Goal: Transaction & Acquisition: Purchase product/service

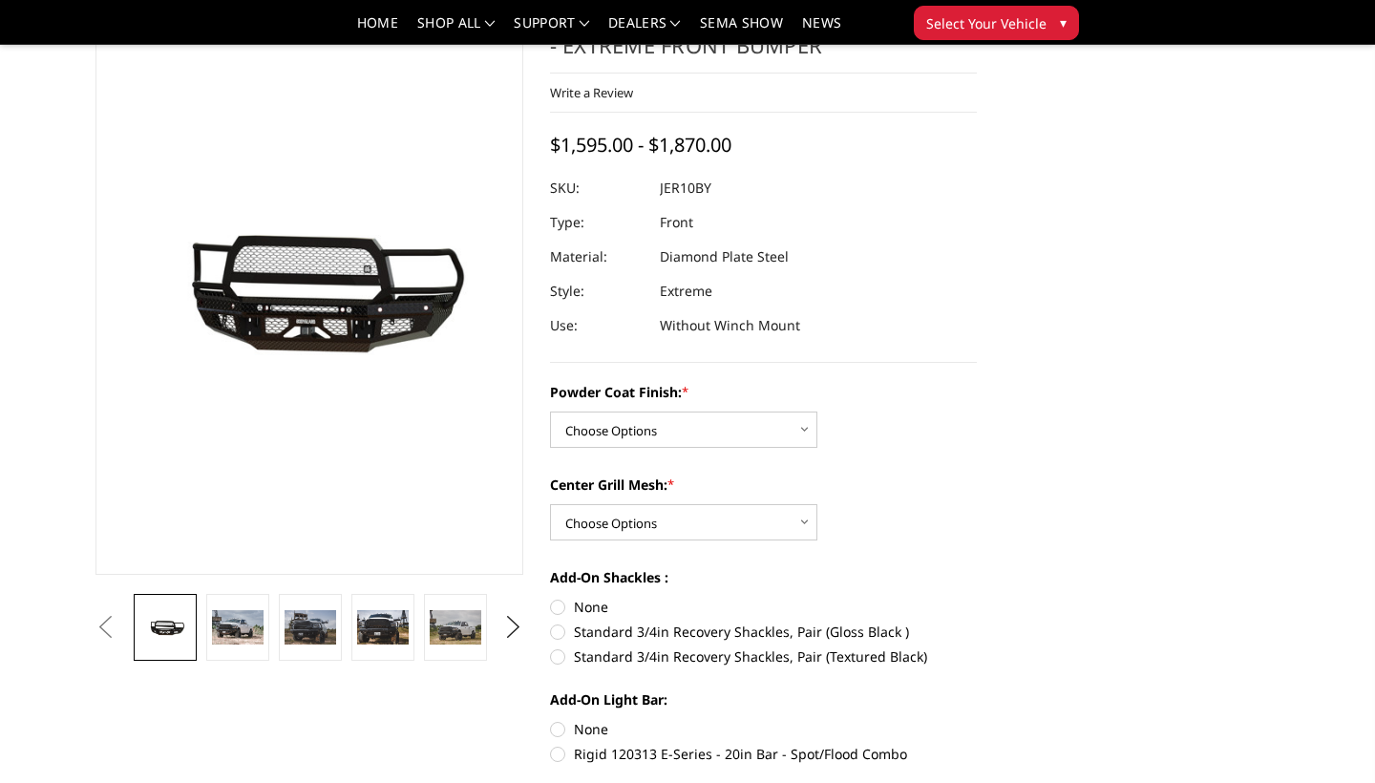
scroll to position [102, 0]
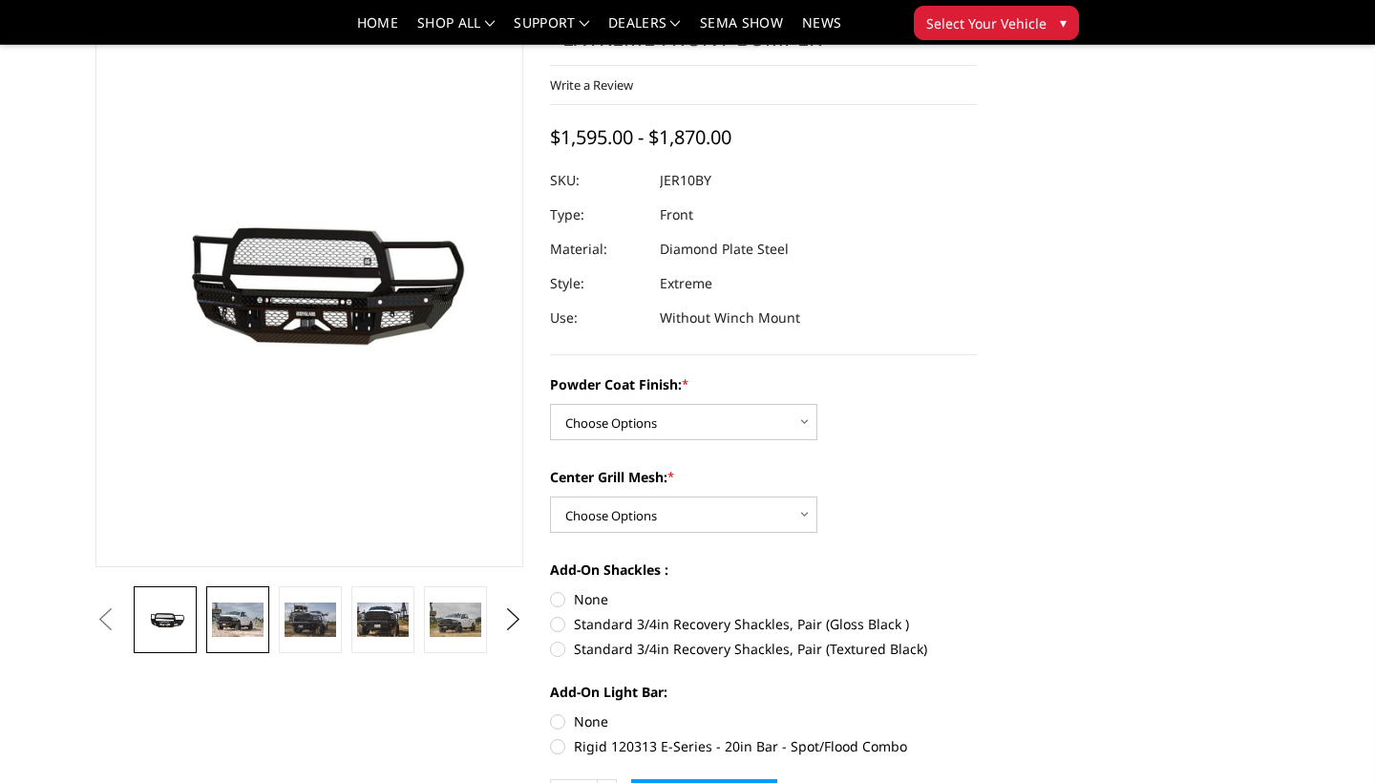
click at [237, 620] on img at bounding box center [238, 619] width 52 height 34
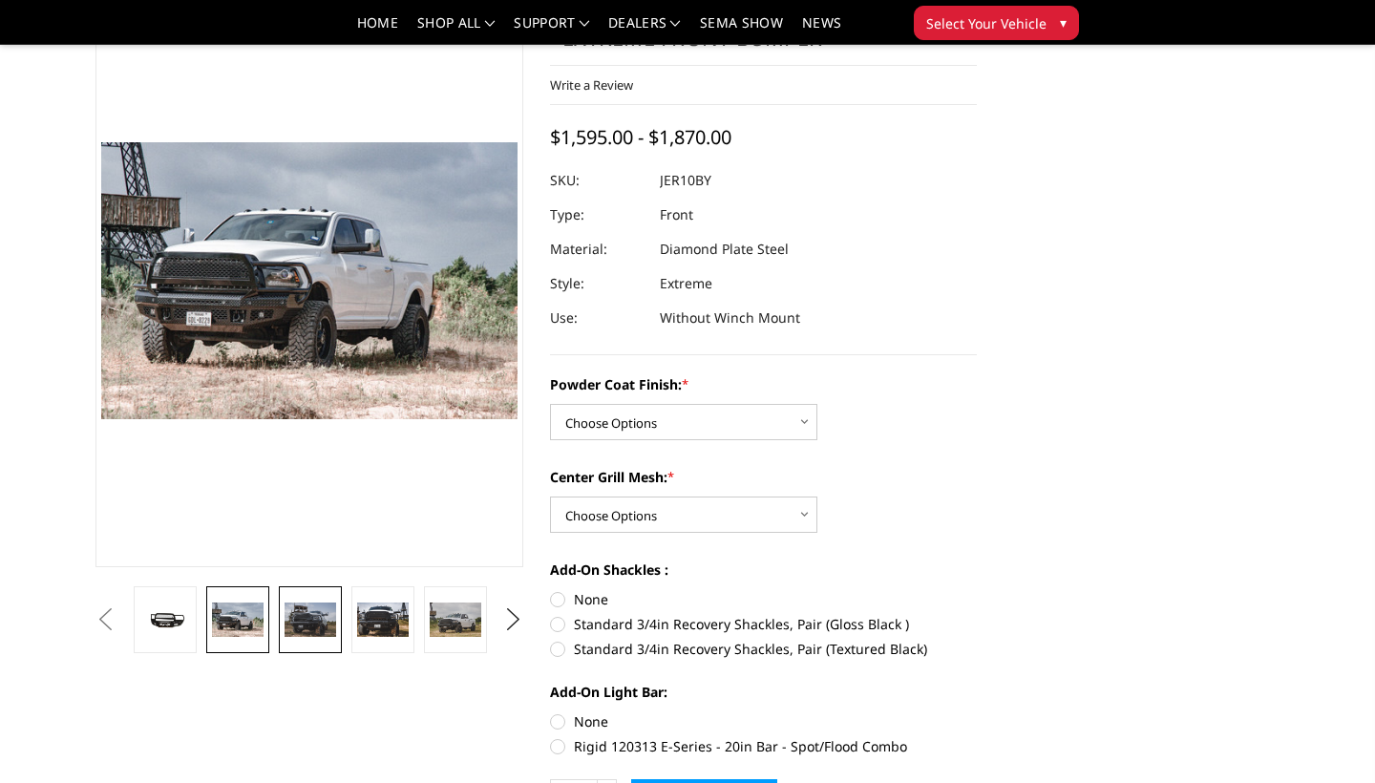
click at [310, 617] on img at bounding box center [311, 619] width 52 height 34
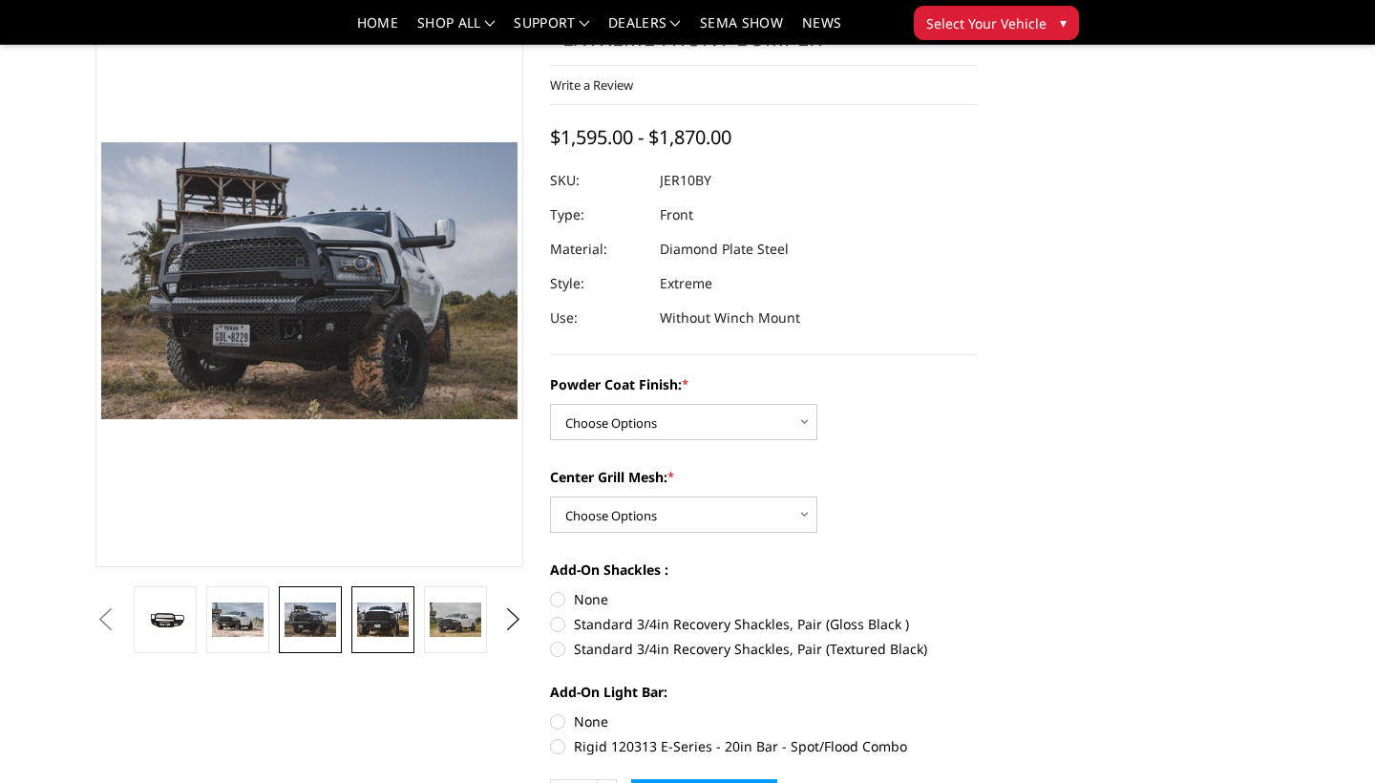
click at [405, 609] on img at bounding box center [383, 619] width 52 height 34
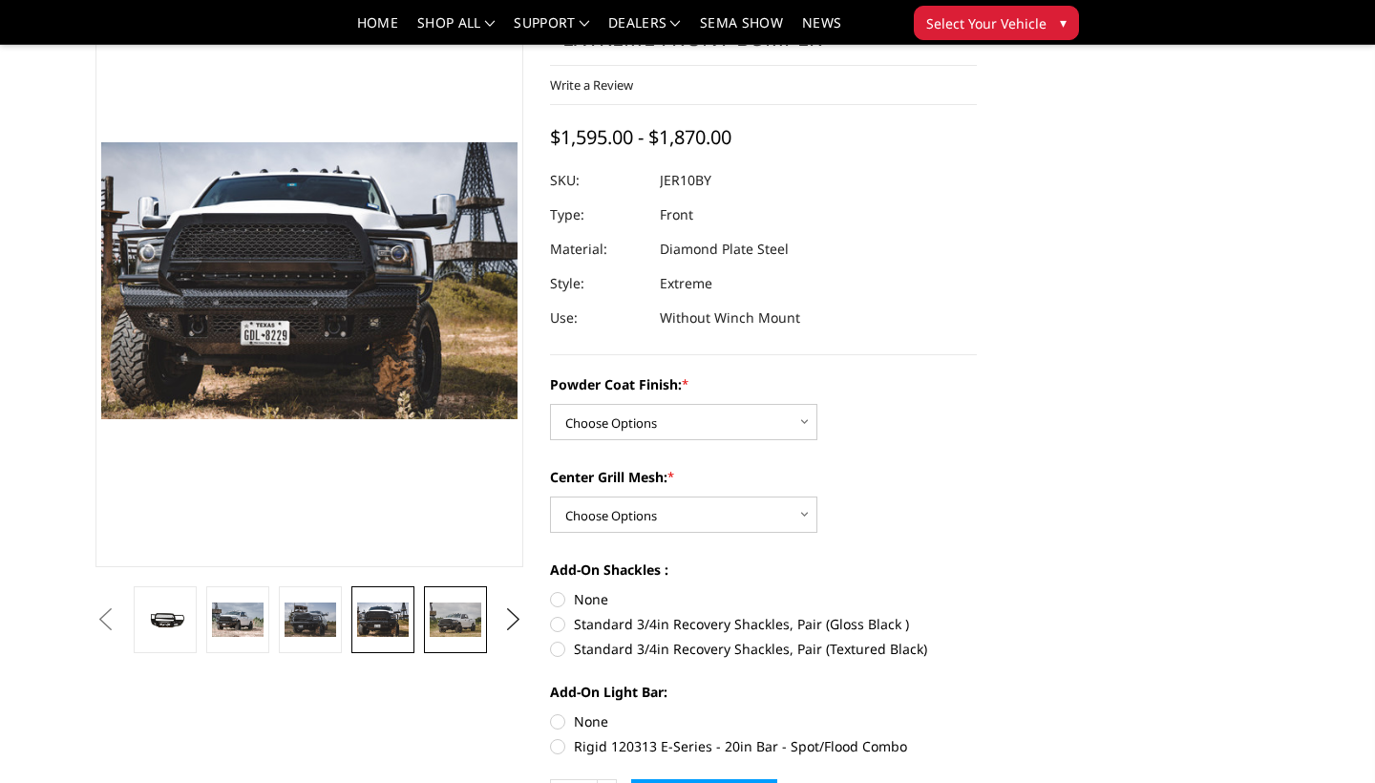
click at [457, 613] on img at bounding box center [456, 619] width 52 height 34
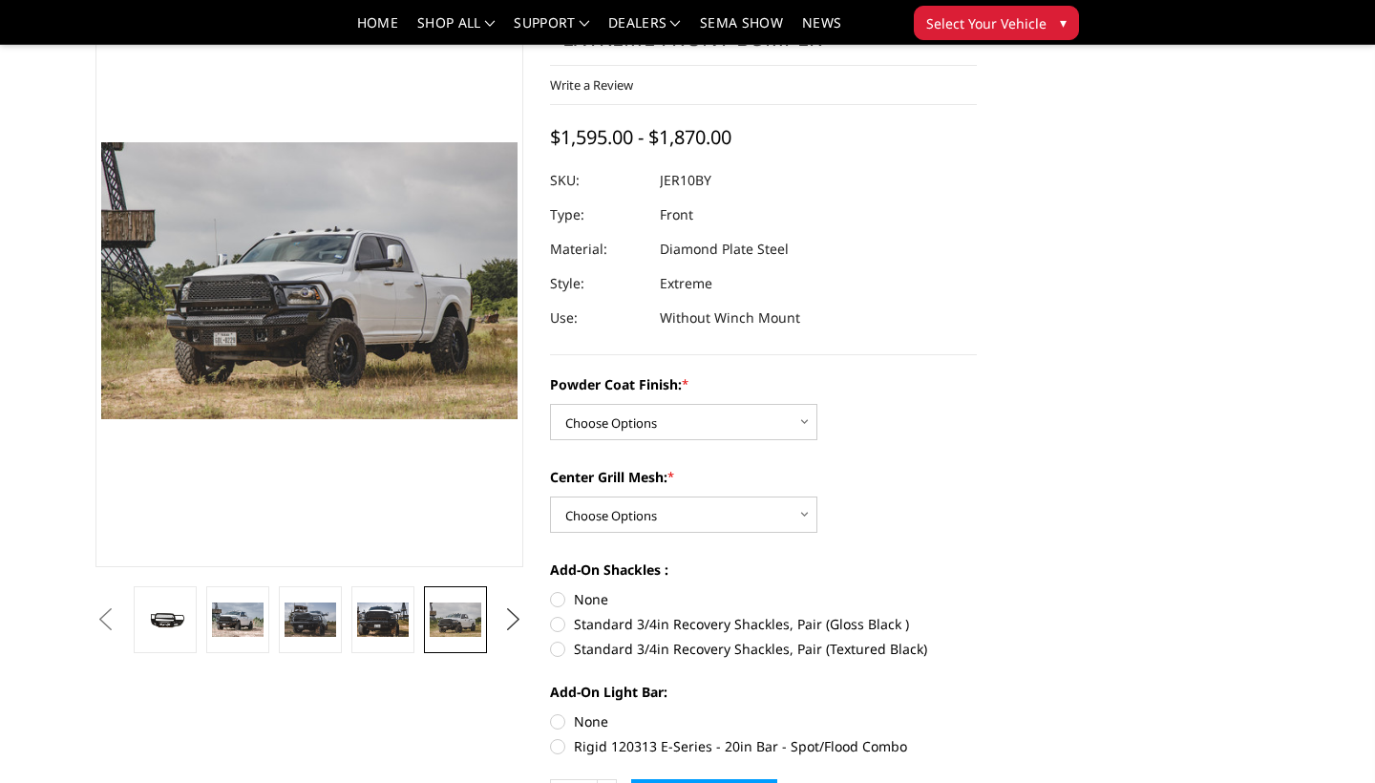
click at [506, 624] on button "Next" at bounding box center [512, 619] width 29 height 29
click at [465, 626] on img at bounding box center [456, 619] width 52 height 34
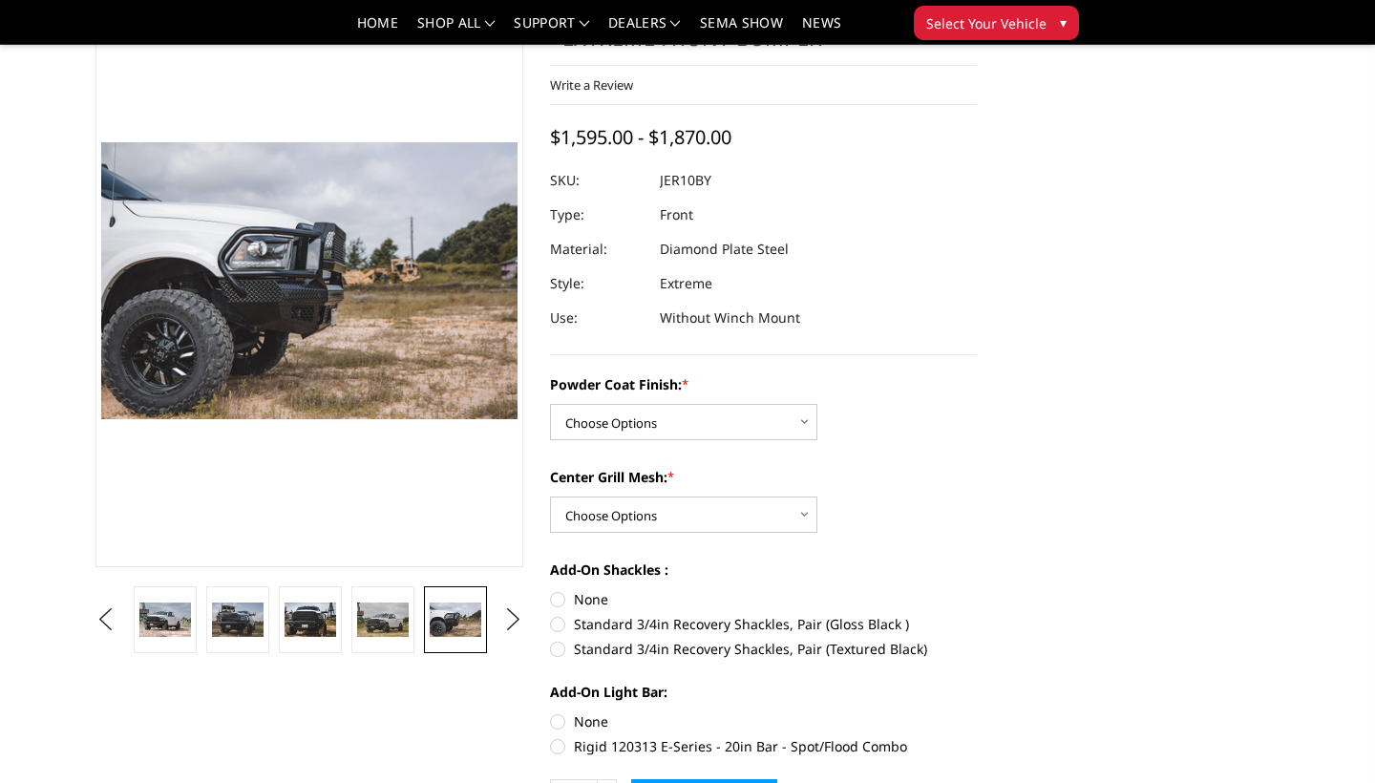
click at [513, 634] on ul "Previous Next" at bounding box center [309, 619] width 436 height 67
click at [512, 622] on button "Next" at bounding box center [512, 619] width 29 height 29
click at [438, 615] on img at bounding box center [456, 619] width 52 height 34
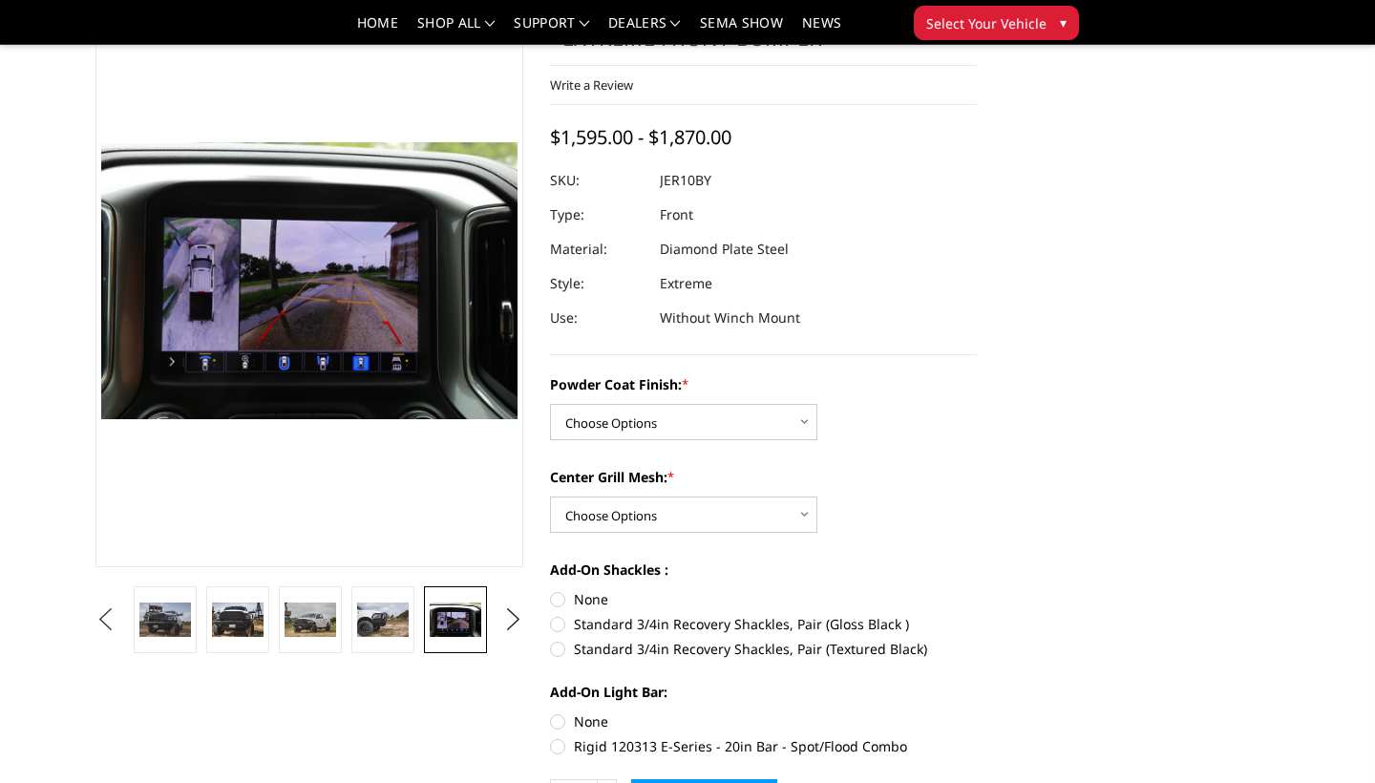
click at [105, 620] on button "Previous" at bounding box center [105, 619] width 29 height 29
click at [119, 621] on button "Previous" at bounding box center [105, 619] width 29 height 29
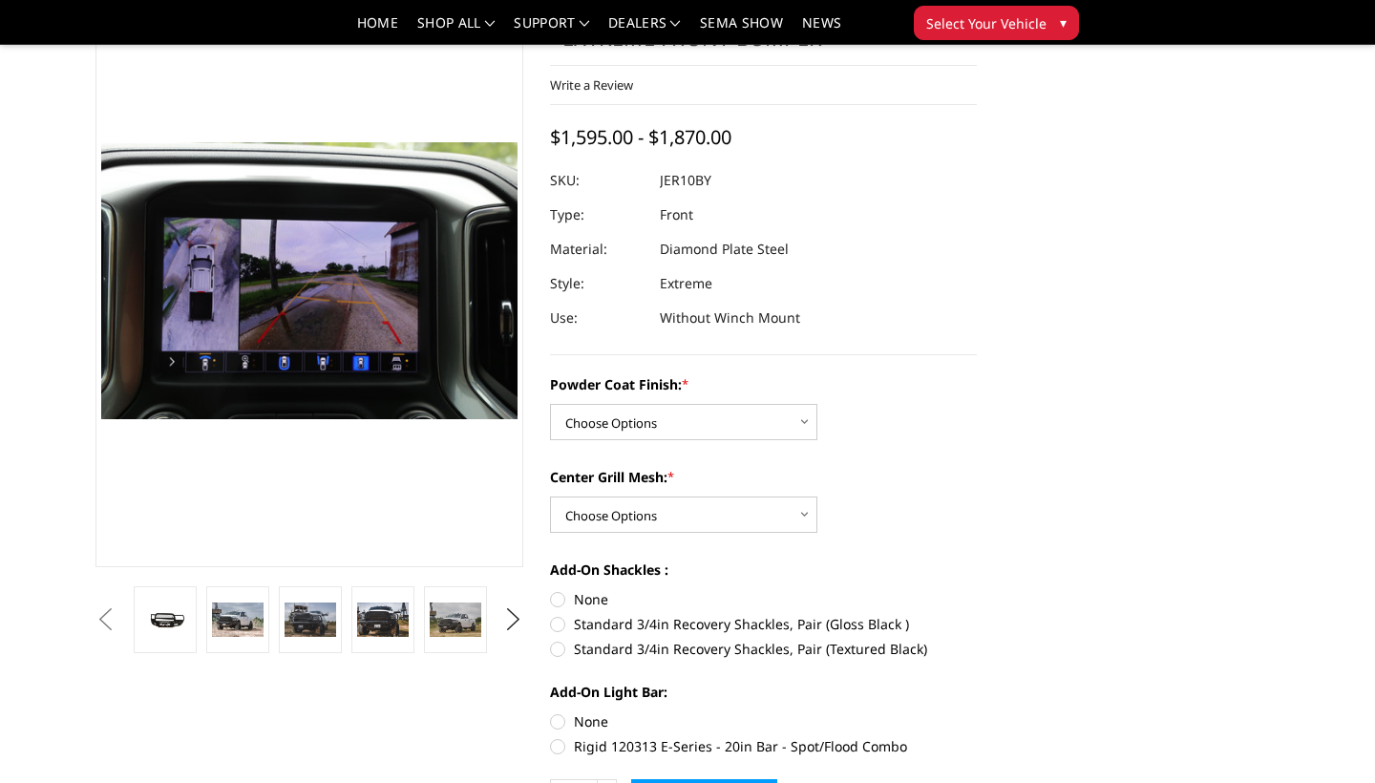
click at [119, 625] on button "Previous" at bounding box center [105, 619] width 29 height 29
click at [229, 615] on img at bounding box center [238, 619] width 52 height 34
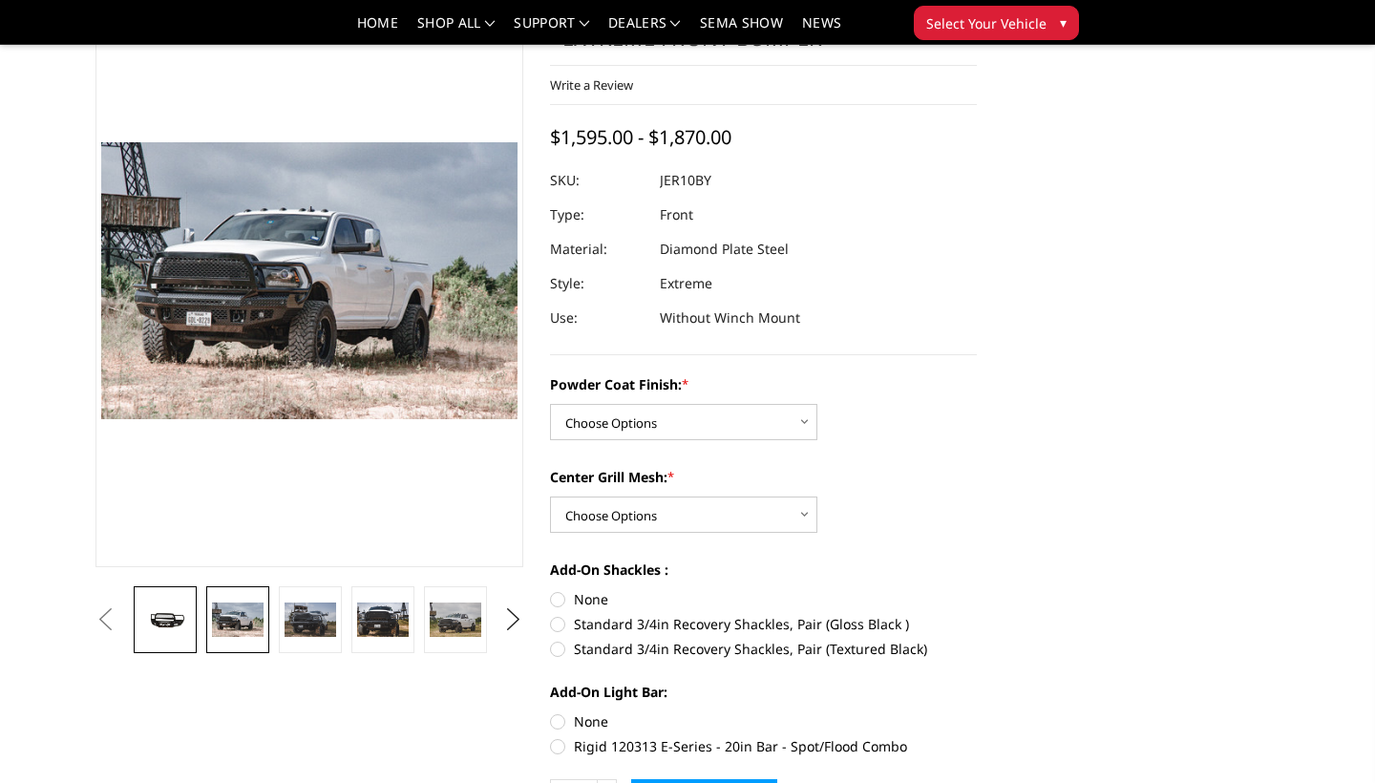
click at [191, 621] on img at bounding box center [165, 619] width 52 height 23
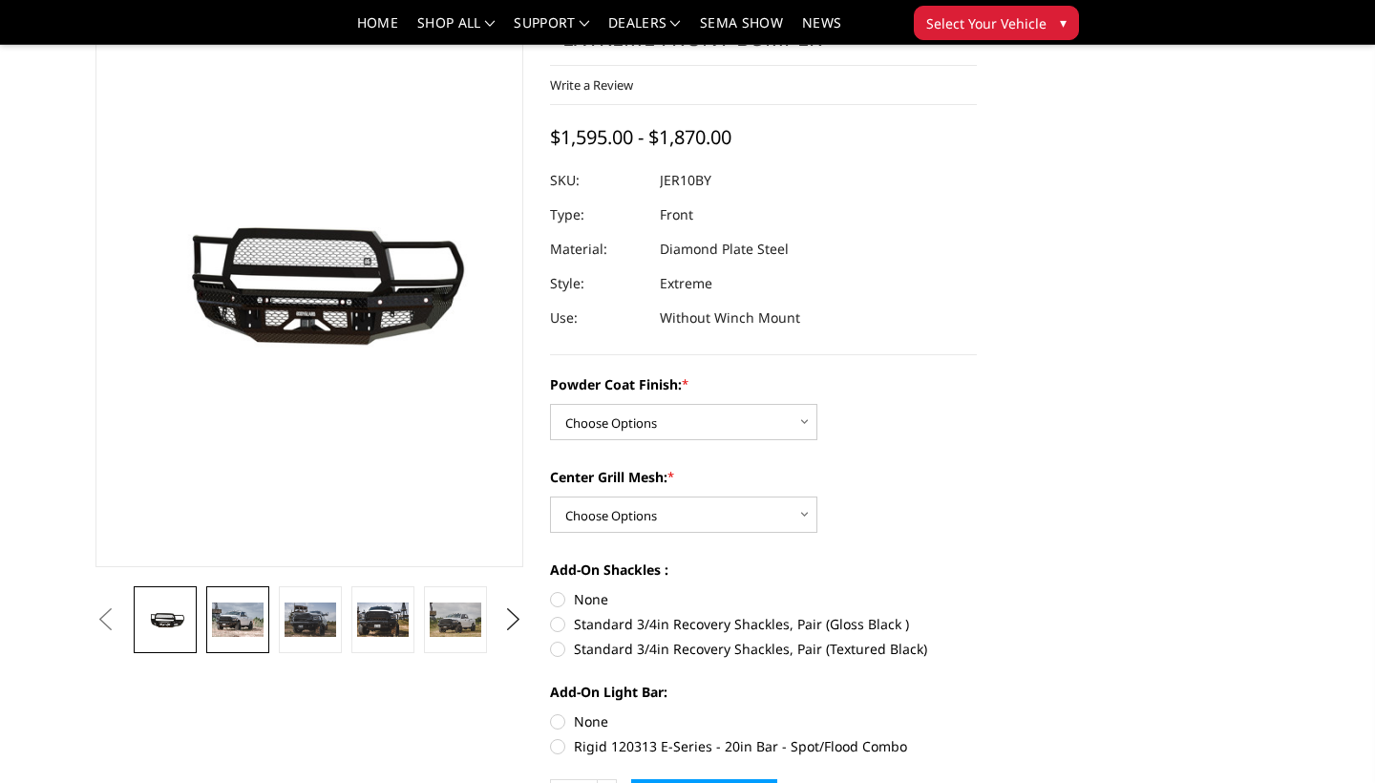
click at [239, 605] on img at bounding box center [238, 619] width 52 height 34
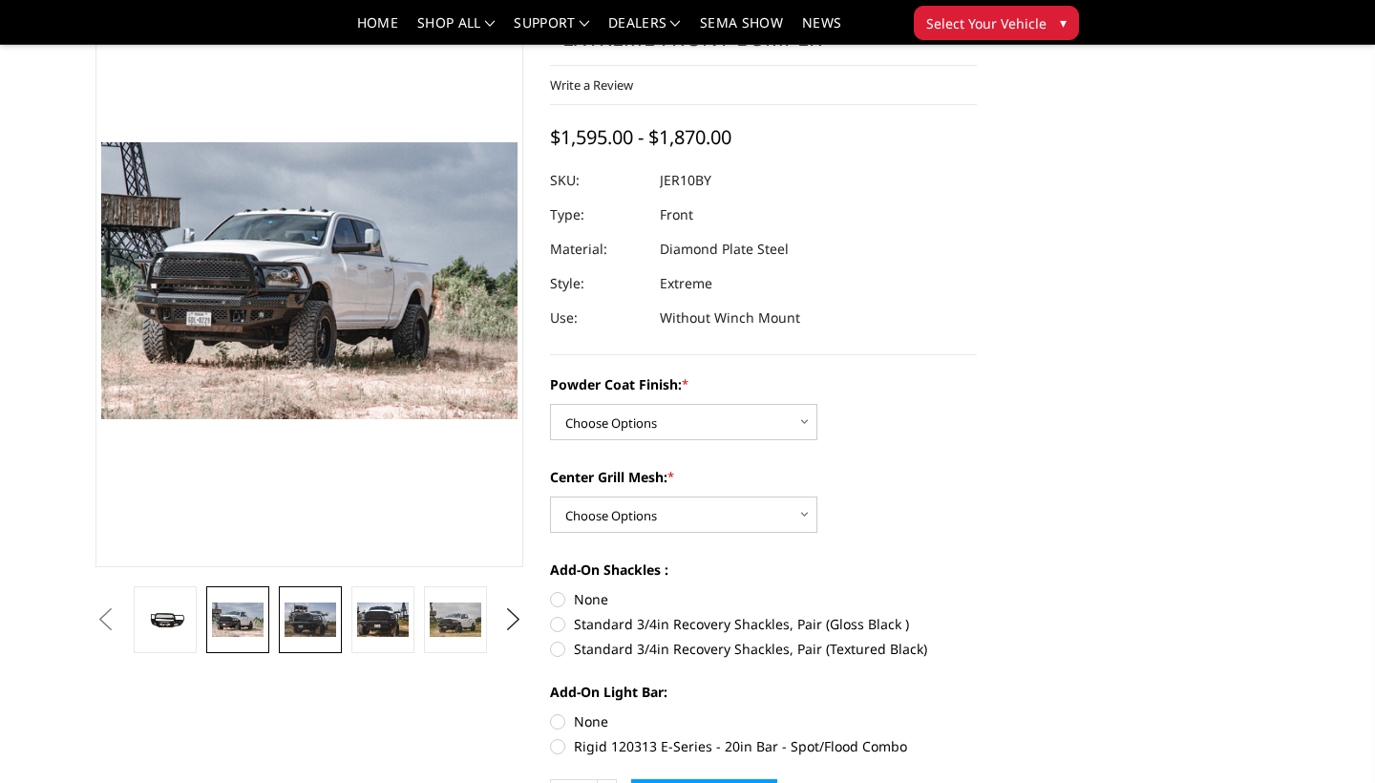
click at [297, 624] on img at bounding box center [311, 619] width 52 height 34
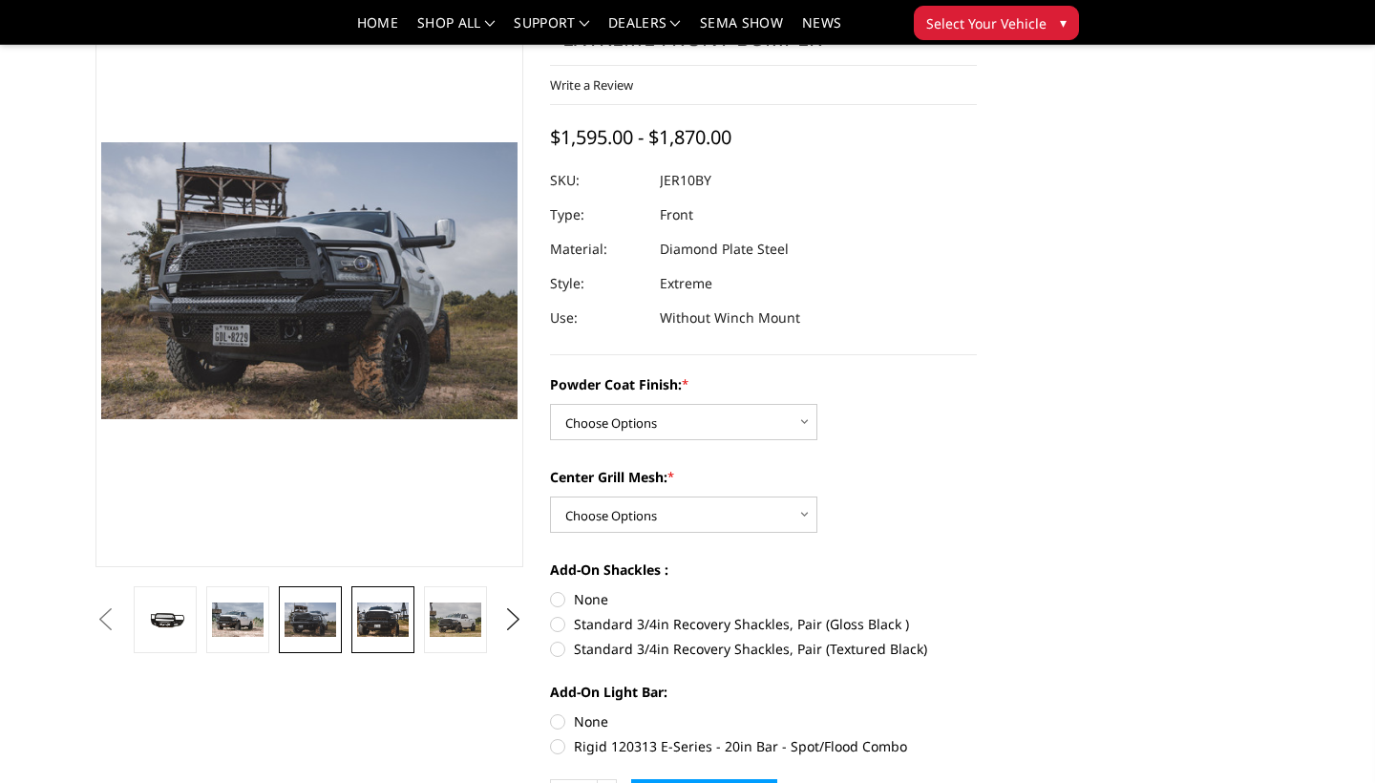
click at [384, 627] on img at bounding box center [383, 619] width 52 height 34
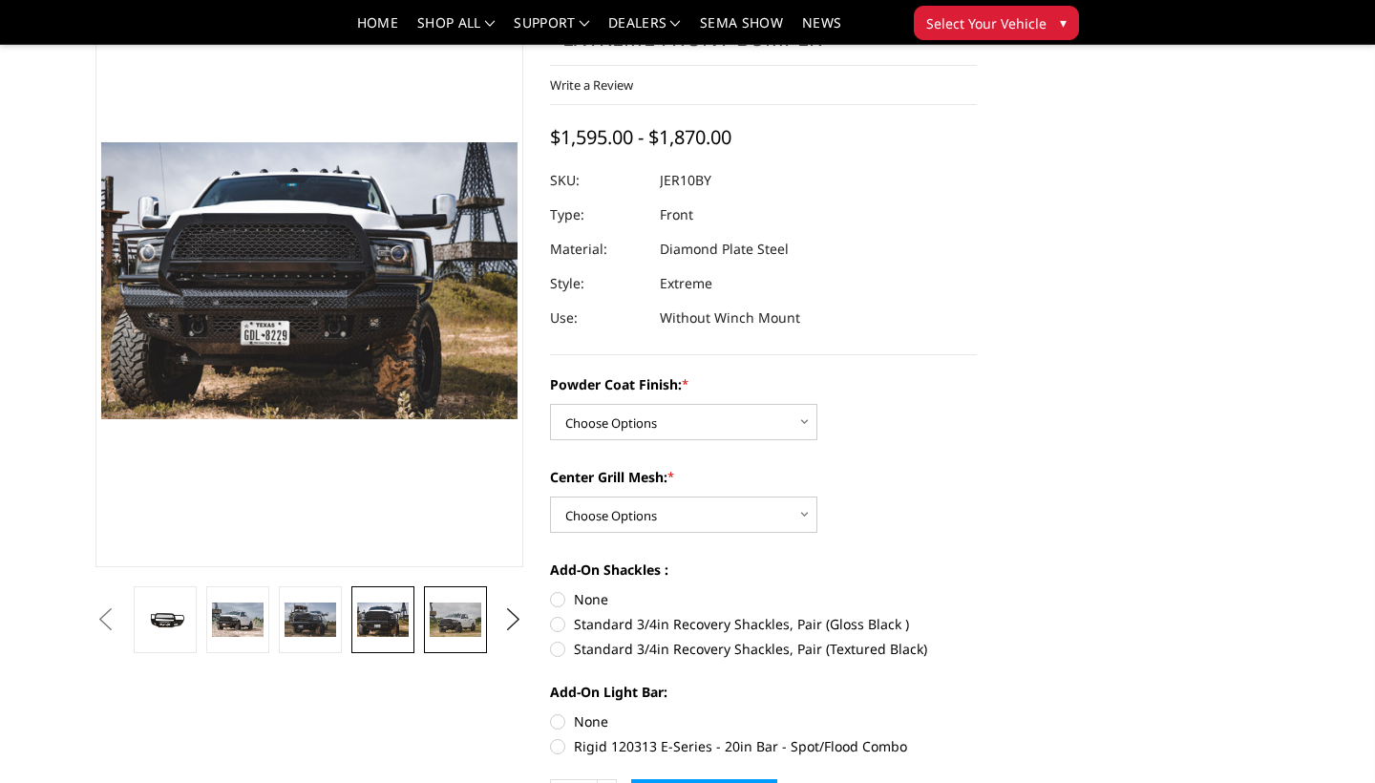
click at [441, 622] on img at bounding box center [456, 619] width 52 height 34
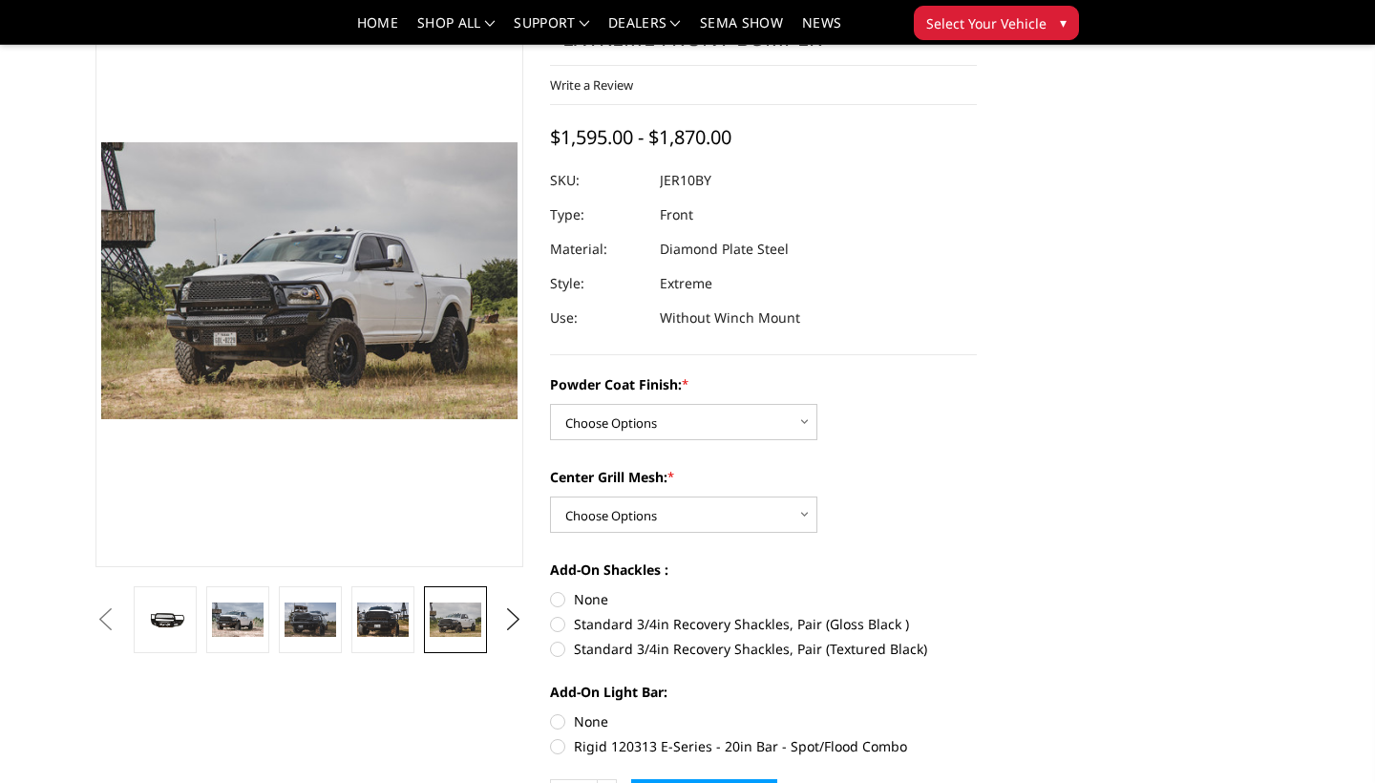
click at [522, 639] on ul "Previous Next" at bounding box center [309, 619] width 436 height 67
click at [514, 622] on button "Next" at bounding box center [512, 619] width 29 height 29
click at [432, 628] on img at bounding box center [456, 619] width 52 height 34
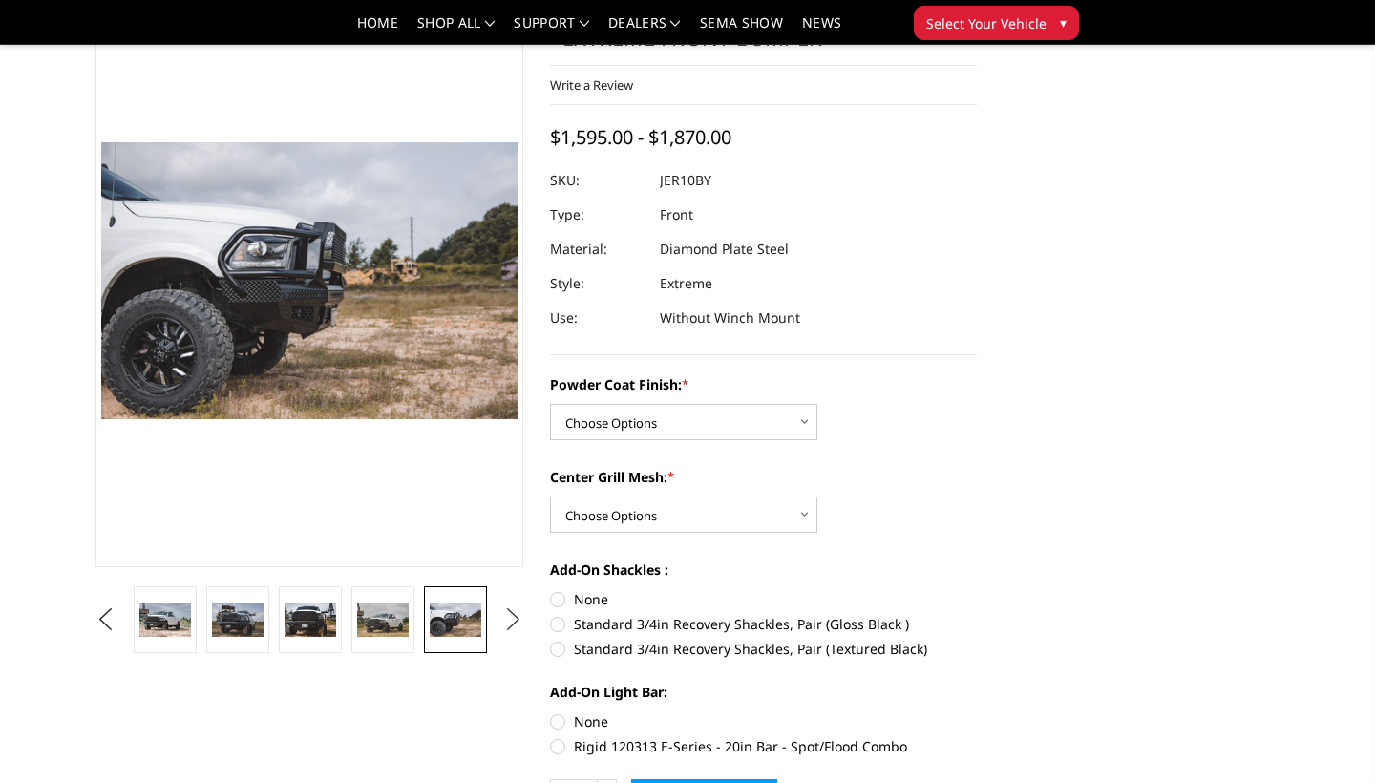
click at [513, 620] on button "Next" at bounding box center [512, 619] width 29 height 29
click at [520, 623] on button "Next" at bounding box center [512, 619] width 29 height 29
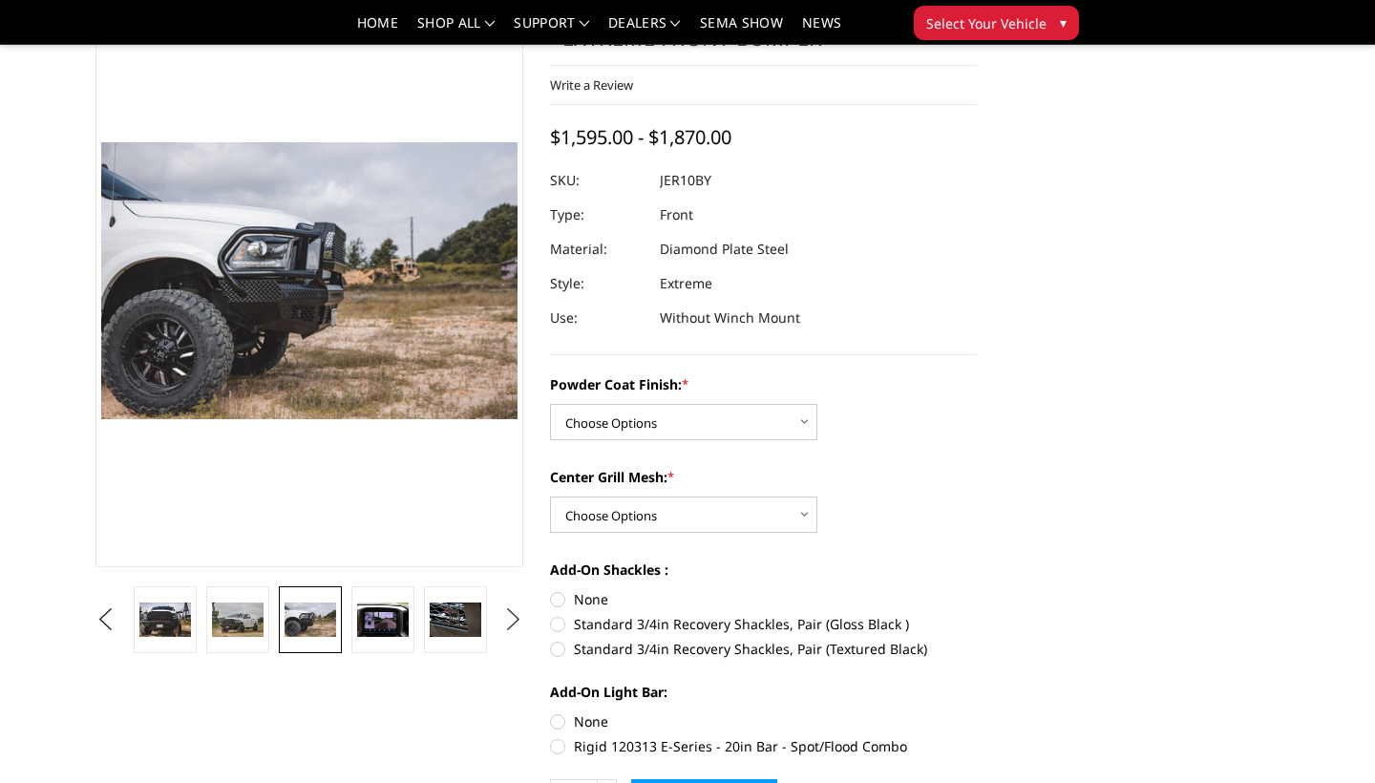
click at [514, 625] on button "Next" at bounding box center [512, 619] width 29 height 29
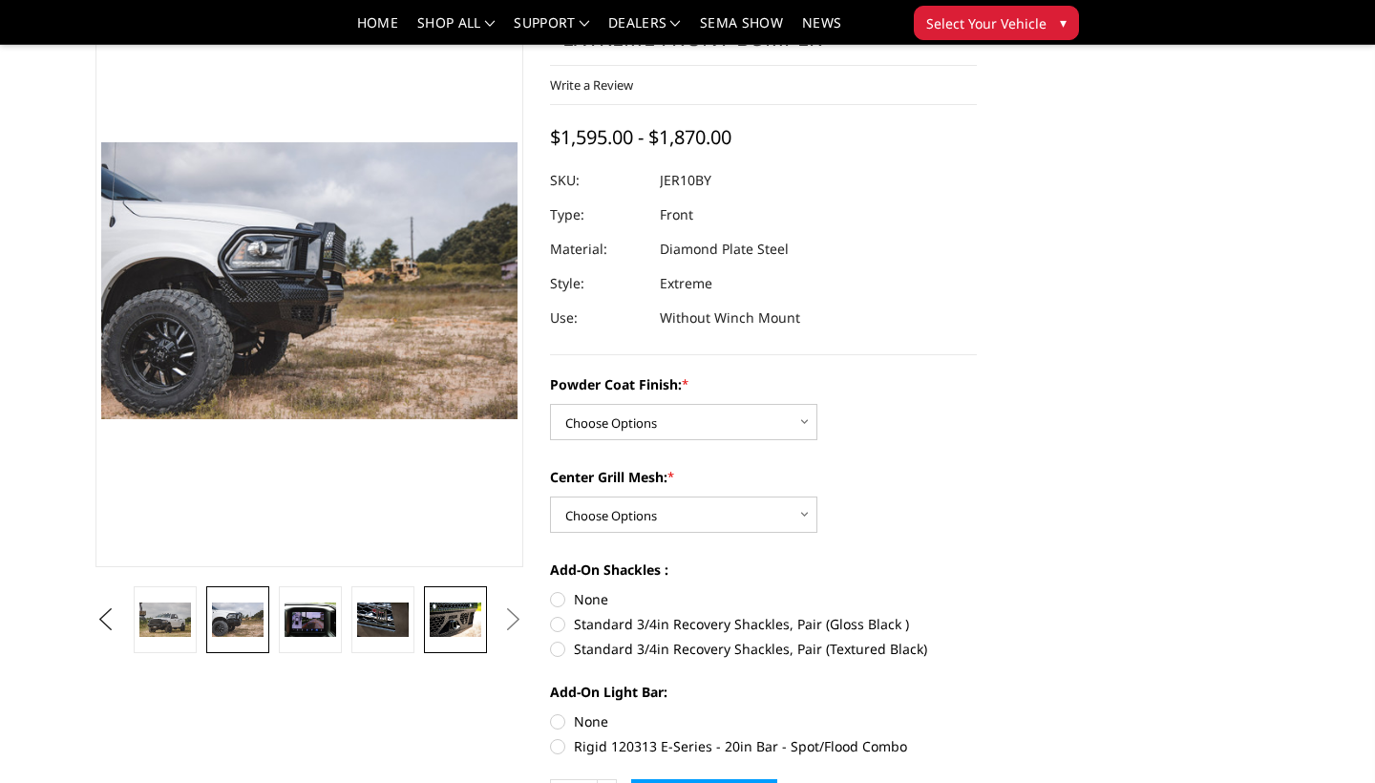
click at [444, 618] on img at bounding box center [456, 619] width 52 height 34
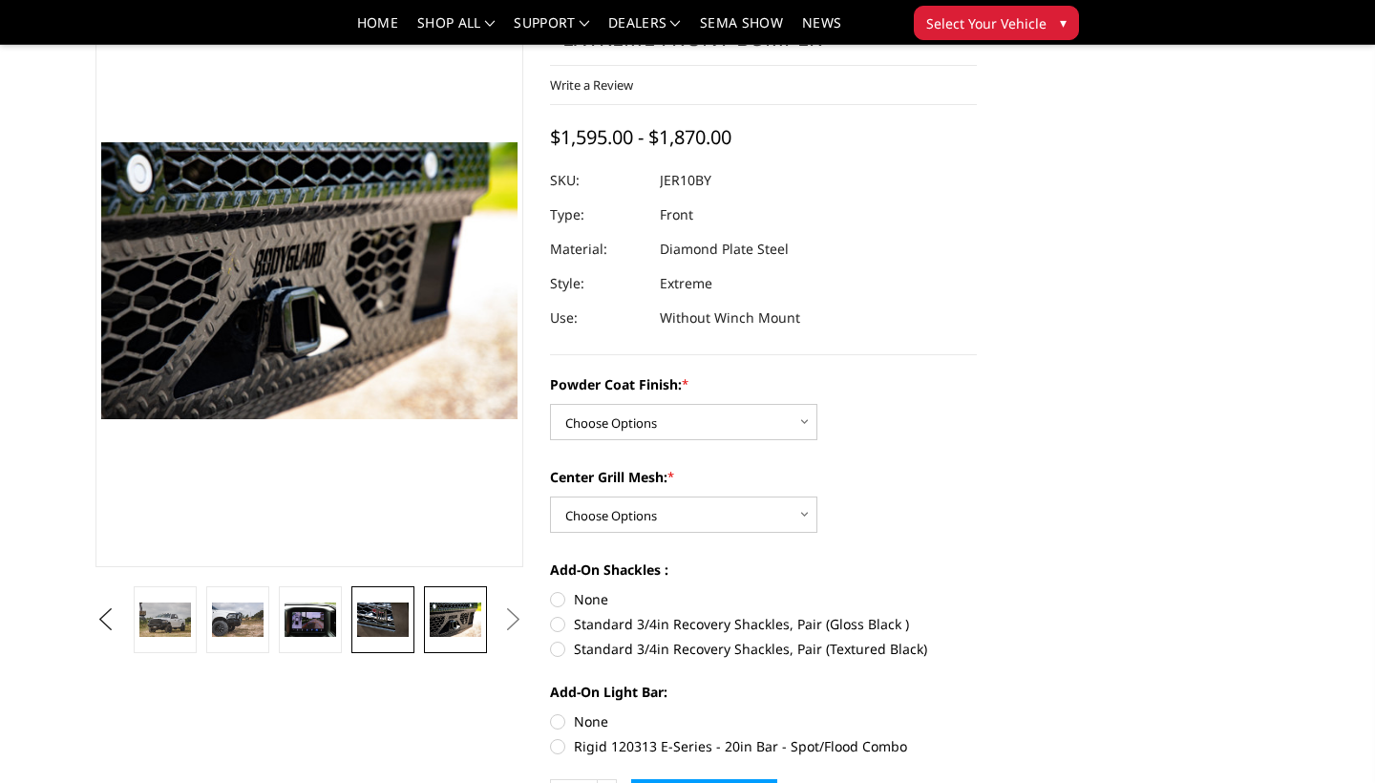
click at [390, 614] on img at bounding box center [383, 619] width 52 height 34
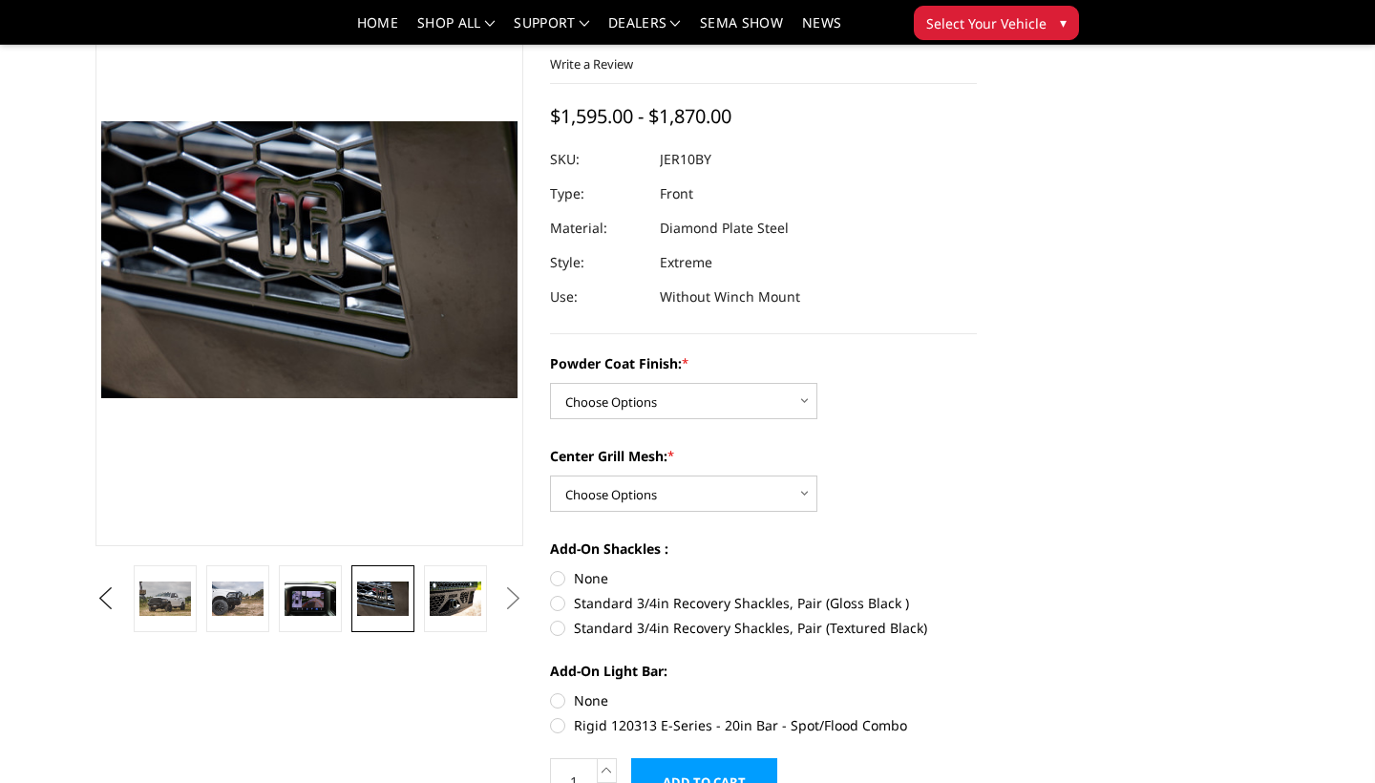
scroll to position [124, 0]
click at [560, 603] on label "Standard 3/4in Recovery Shackles, Pair (Gloss Black )" at bounding box center [764, 602] width 428 height 20
click at [977, 568] on input "Standard 3/4in Recovery Shackles, Pair (Gloss Black )" at bounding box center [977, 567] width 1 height 1
radio input "true"
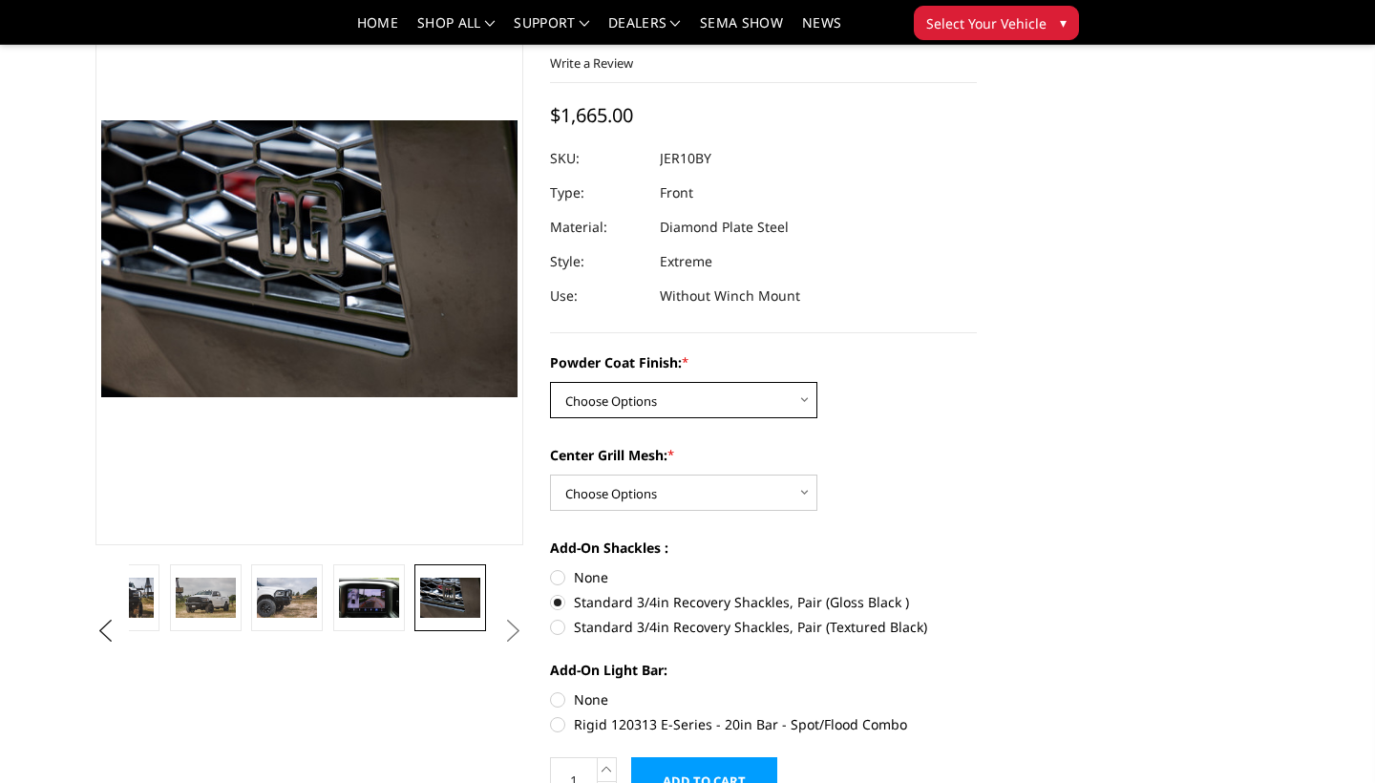
select select "3229"
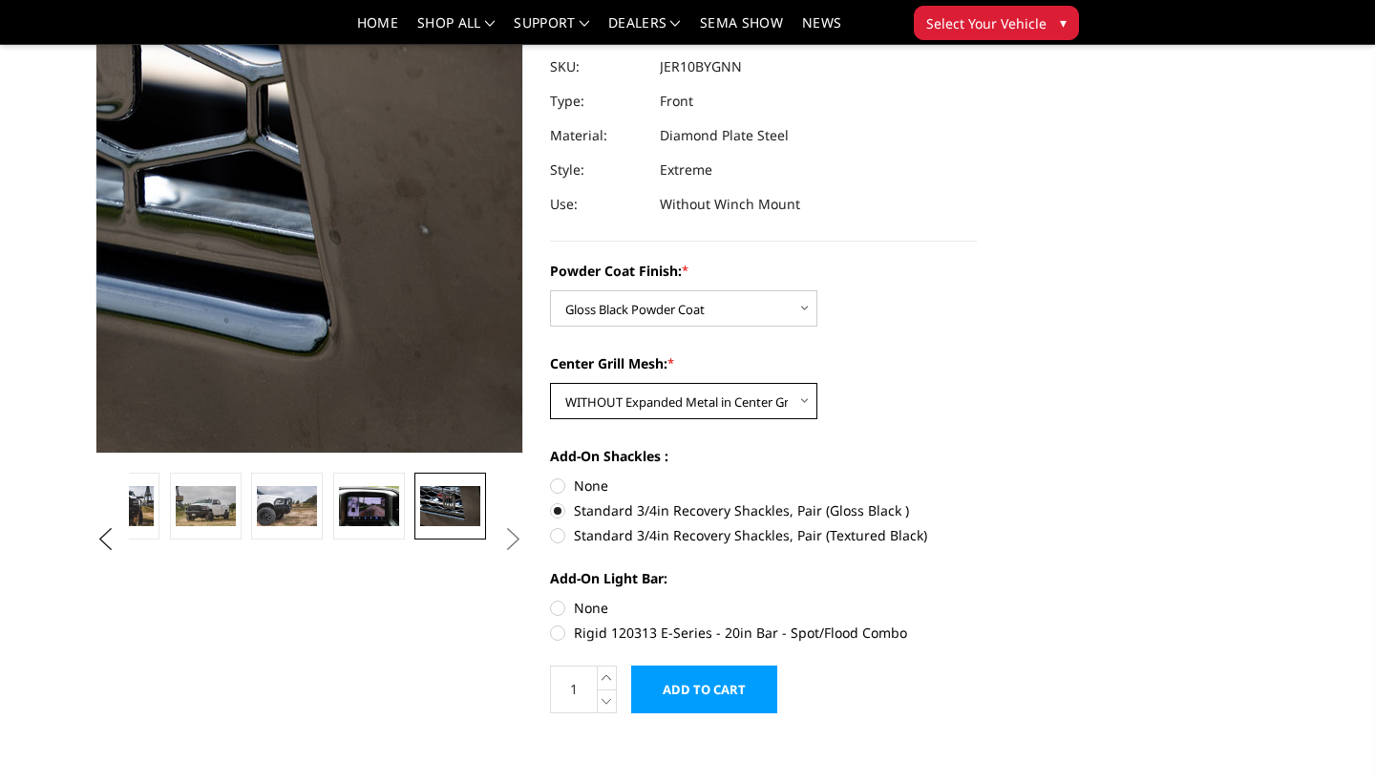
scroll to position [222, 0]
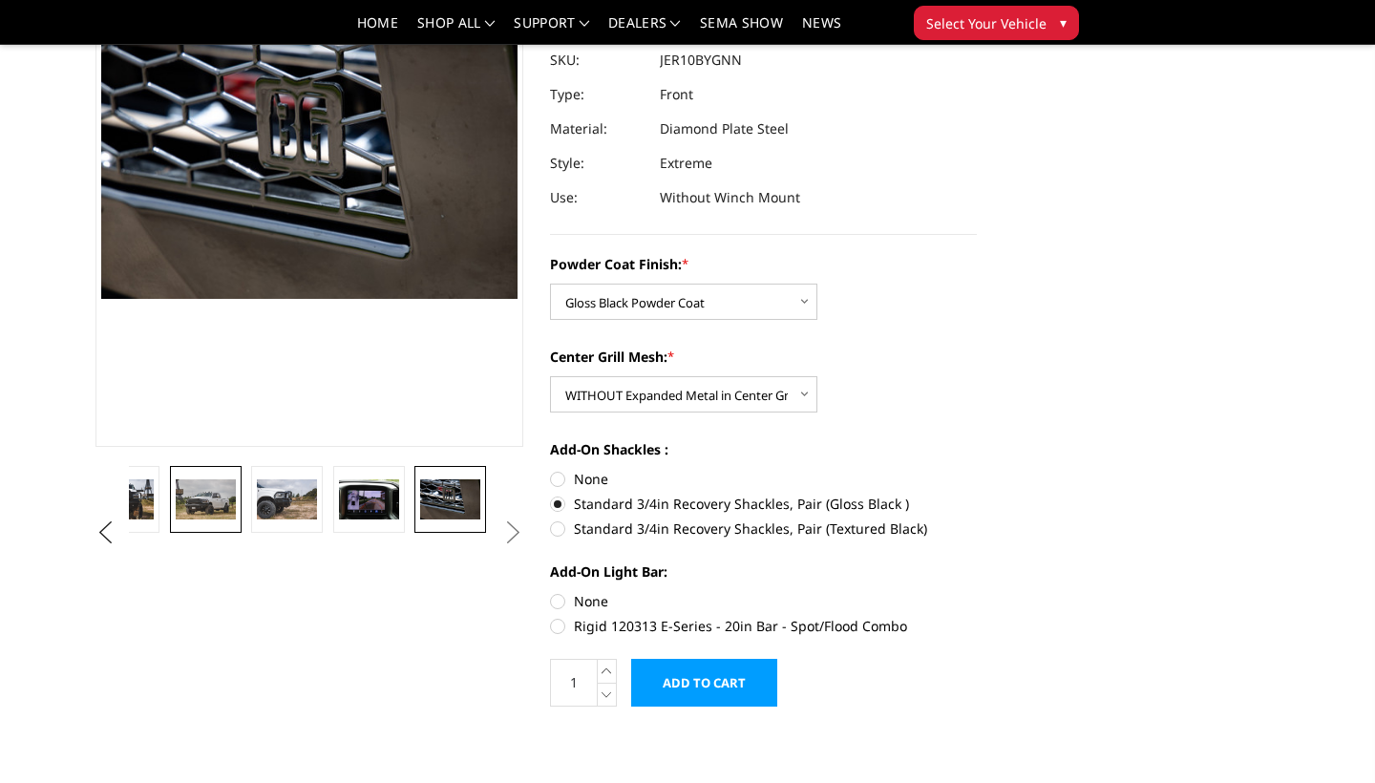
click at [225, 506] on img at bounding box center [206, 499] width 60 height 40
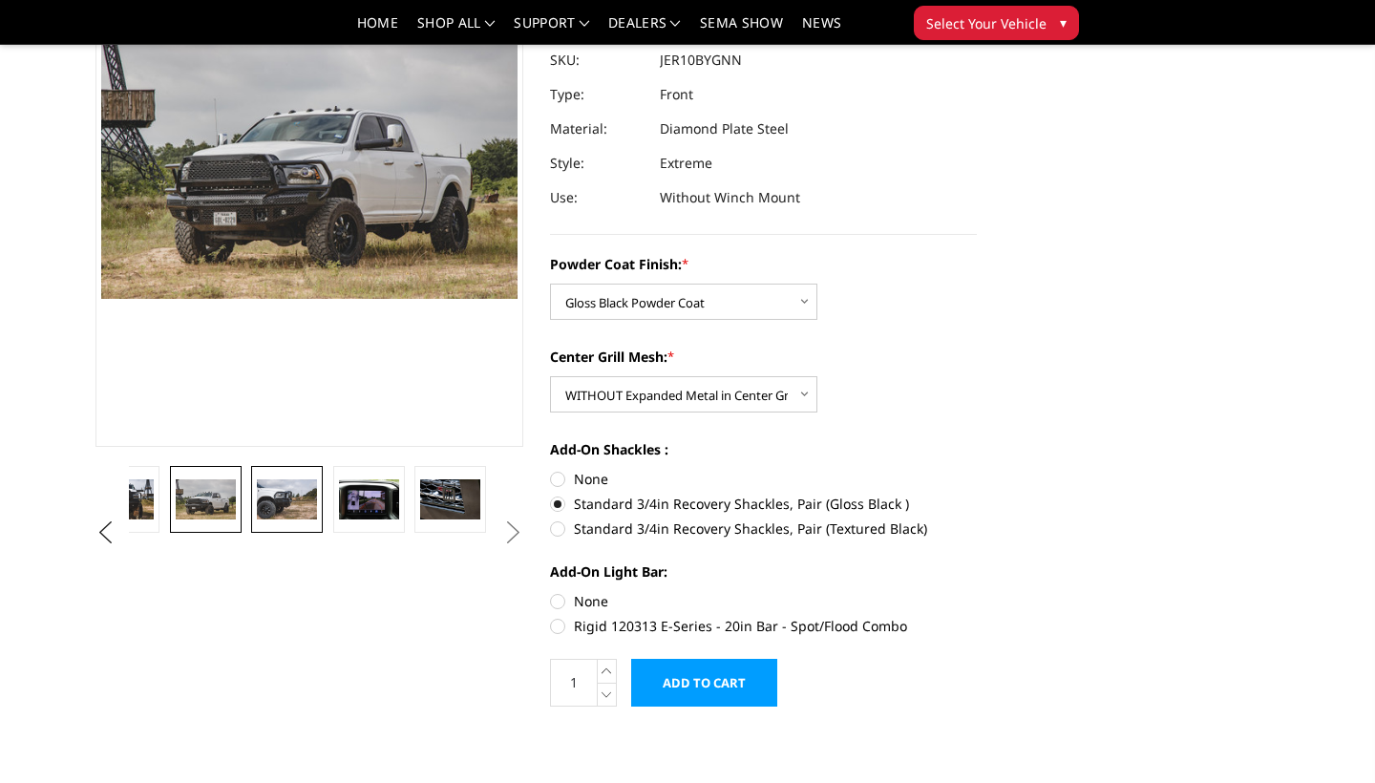
click at [278, 513] on img at bounding box center [287, 499] width 60 height 40
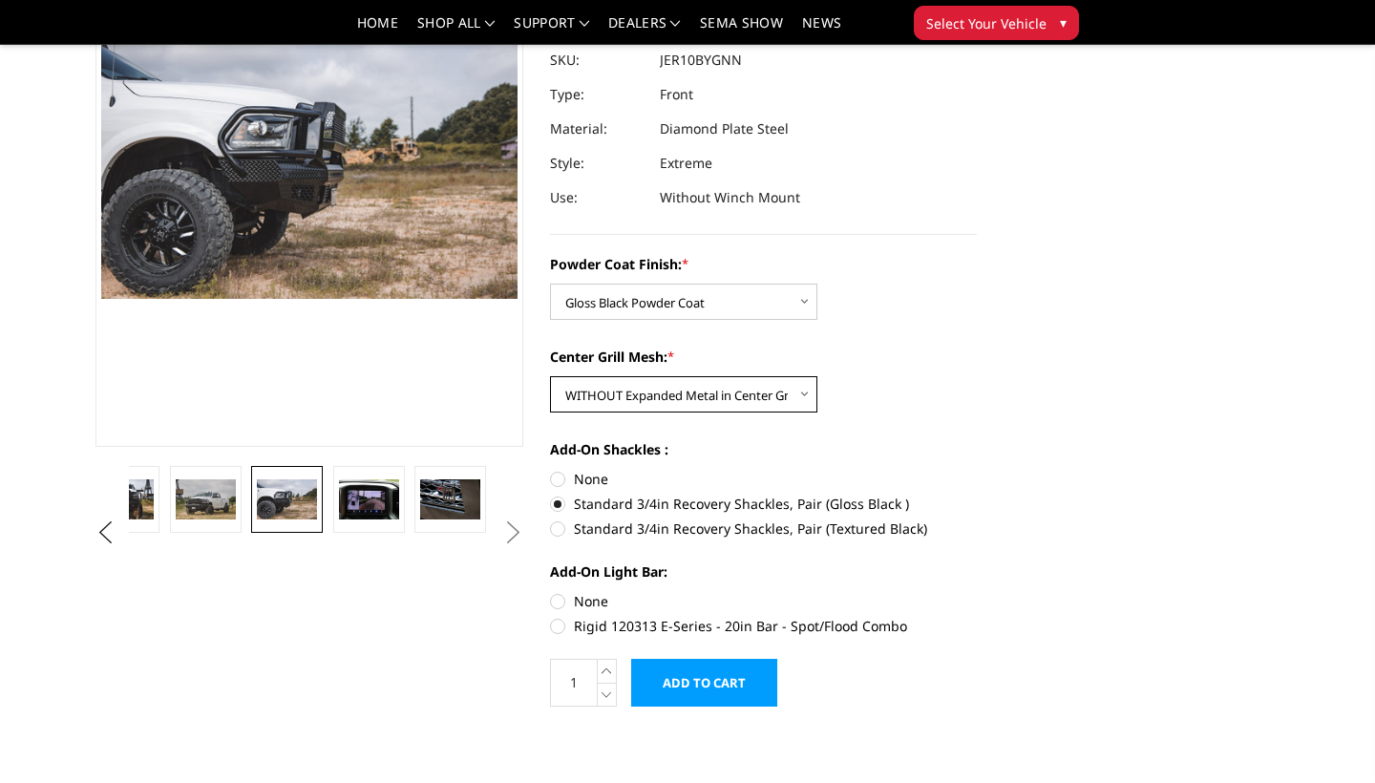
select select "3231"
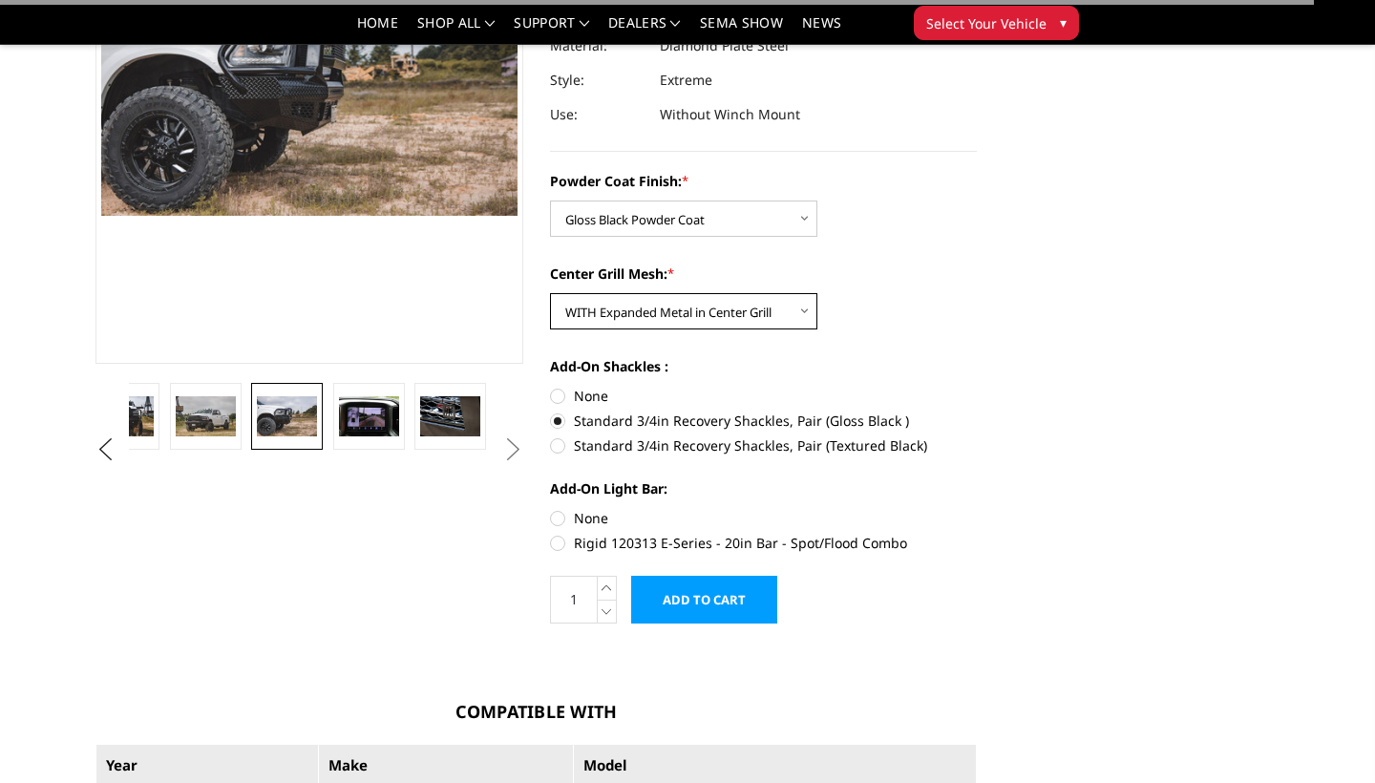
scroll to position [329, 0]
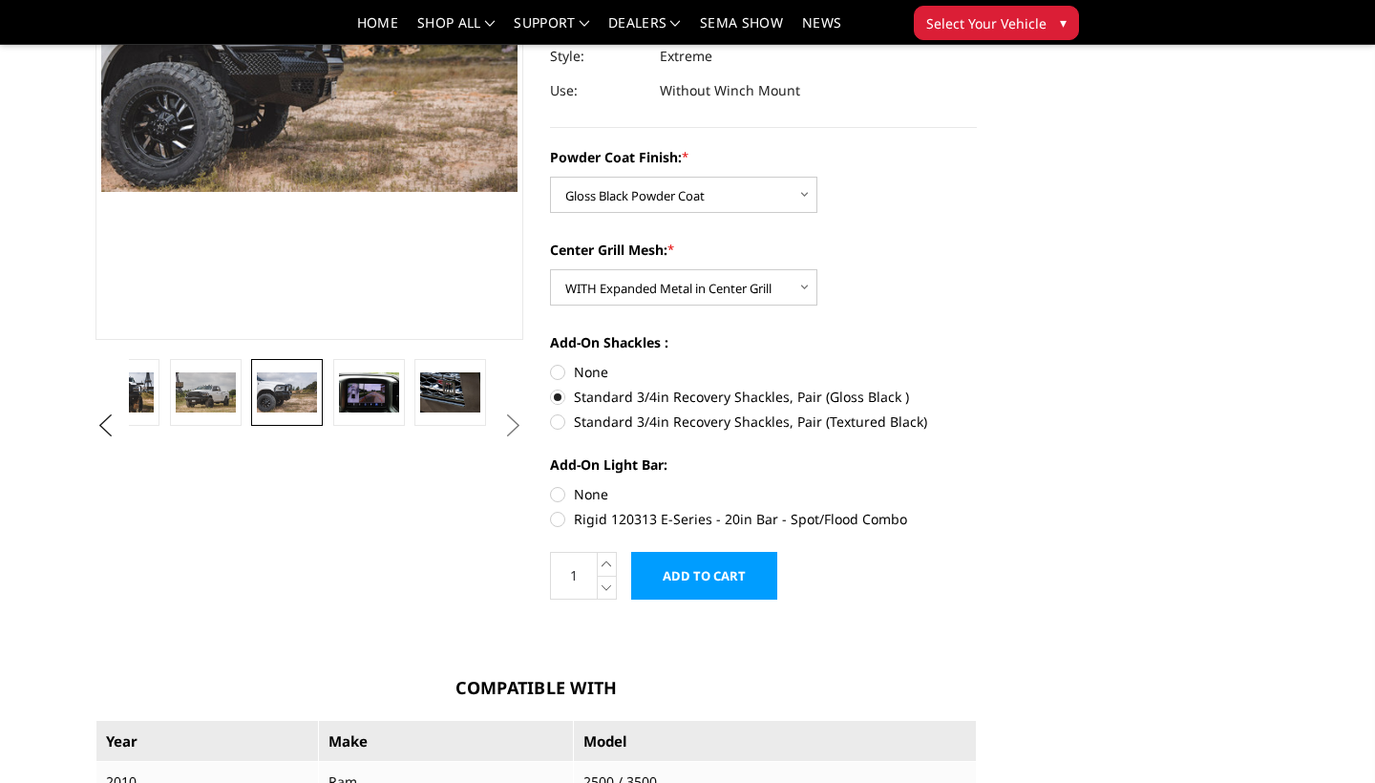
click at [561, 522] on label "Rigid 120313 E-Series - 20in Bar - Spot/Flood Combo" at bounding box center [764, 519] width 428 height 20
click at [977, 485] on input "Rigid 120313 E-Series - 20in Bar - Spot/Flood Combo" at bounding box center [977, 484] width 1 height 1
radio input "true"
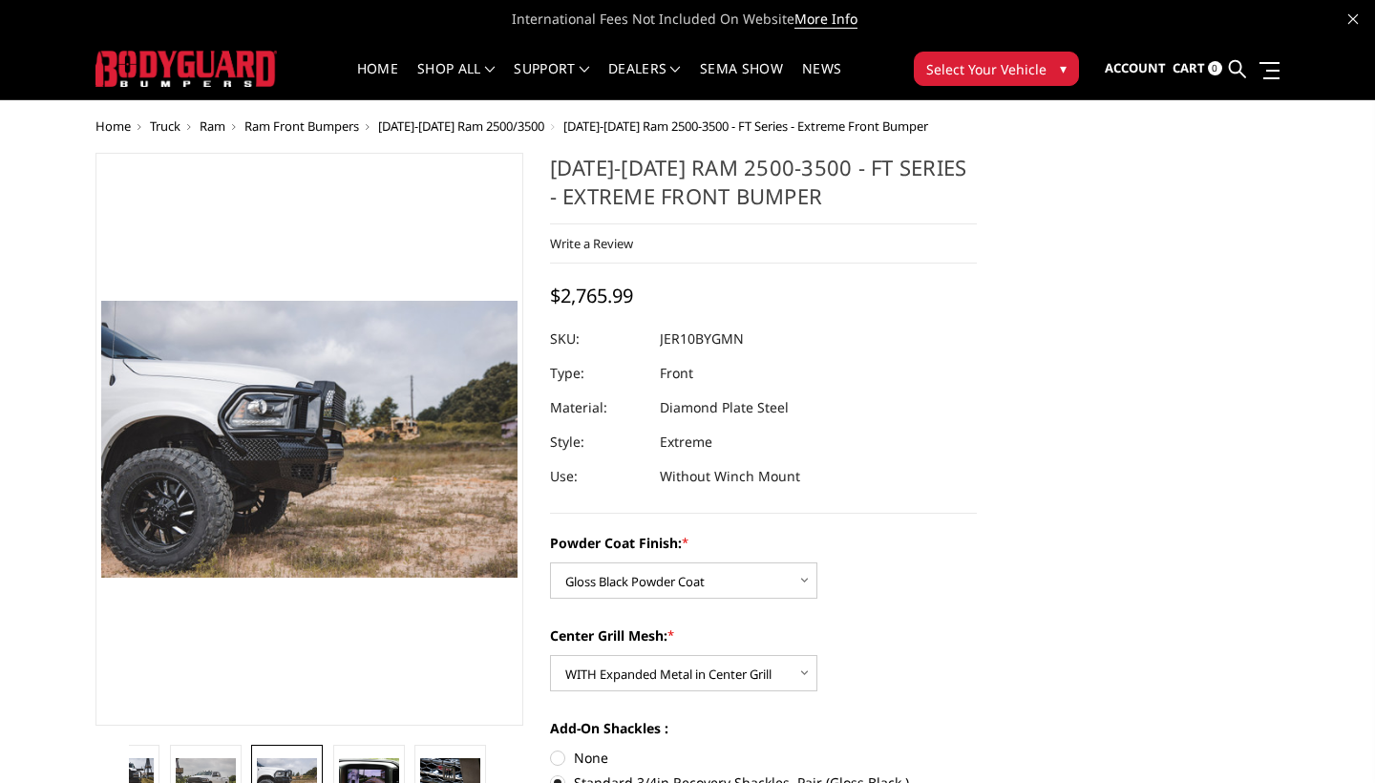
scroll to position [0, 0]
